Goal: Task Accomplishment & Management: Use online tool/utility

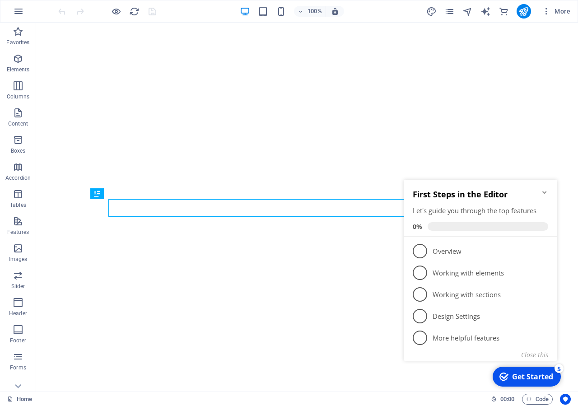
click at [543, 192] on icon "Minimize checklist" at bounding box center [544, 192] width 7 height 7
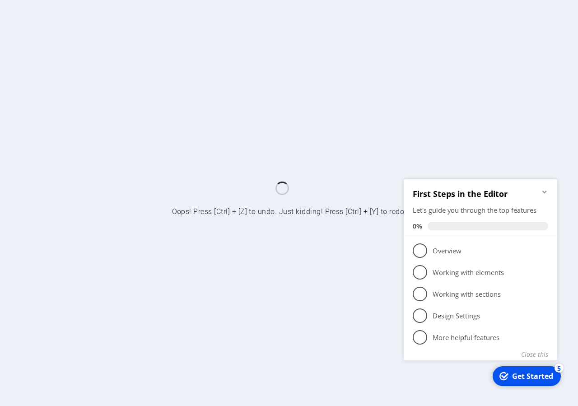
drag, startPoint x: 546, startPoint y: 188, endPoint x: 968, endPoint y: 372, distance: 459.9
click at [546, 188] on div "First Steps in the Editor Let's guide you through the top features 0%" at bounding box center [481, 207] width 154 height 57
